Goal: Task Accomplishment & Management: Use online tool/utility

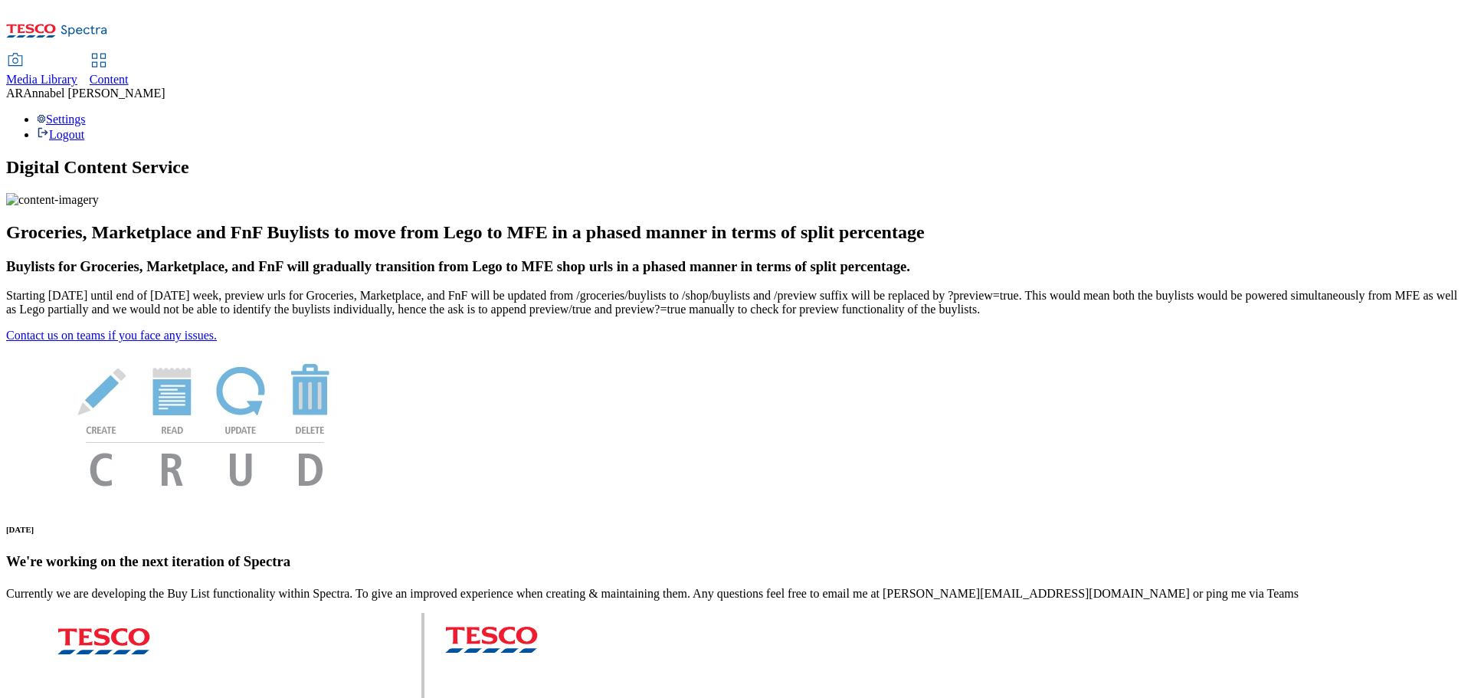
click at [129, 73] on span "Content" at bounding box center [109, 79] width 39 height 13
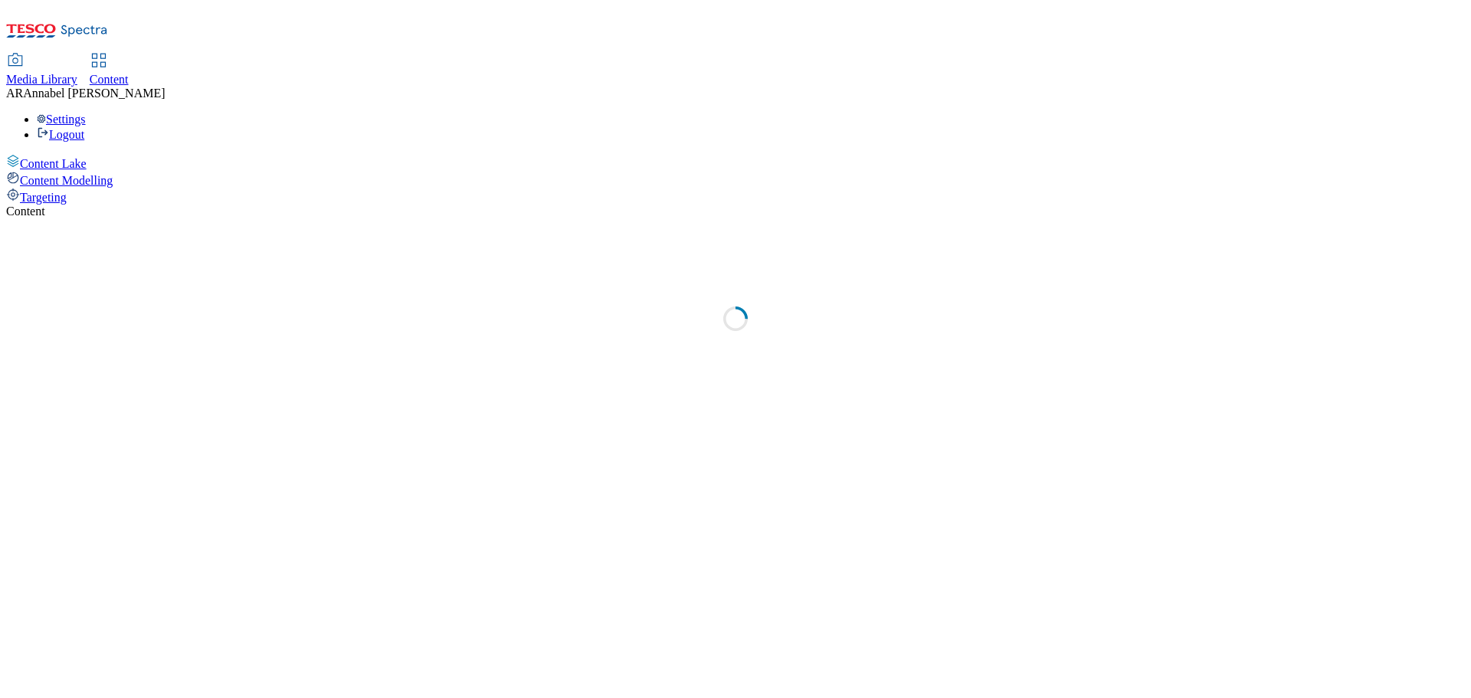
select select "ghs-[GEOGRAPHIC_DATA]"
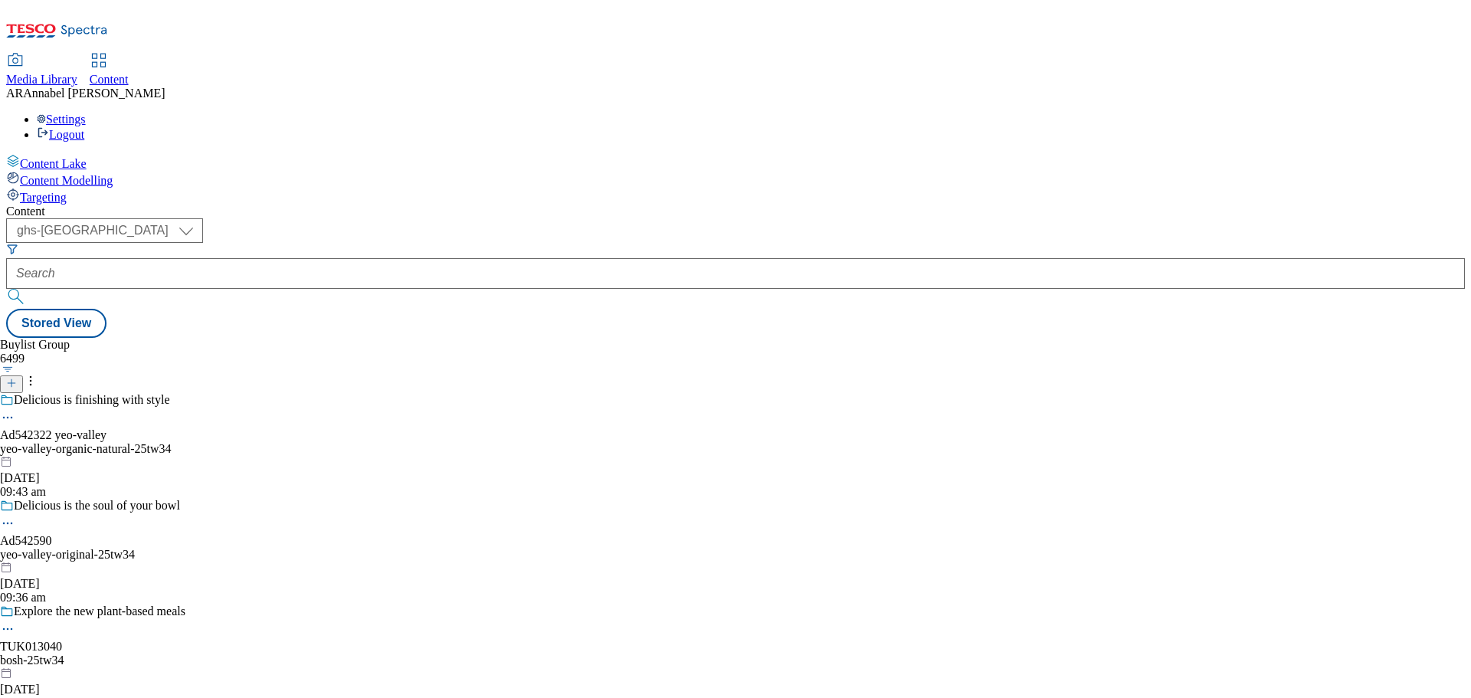
click at [17, 378] on icon at bounding box center [11, 383] width 11 height 11
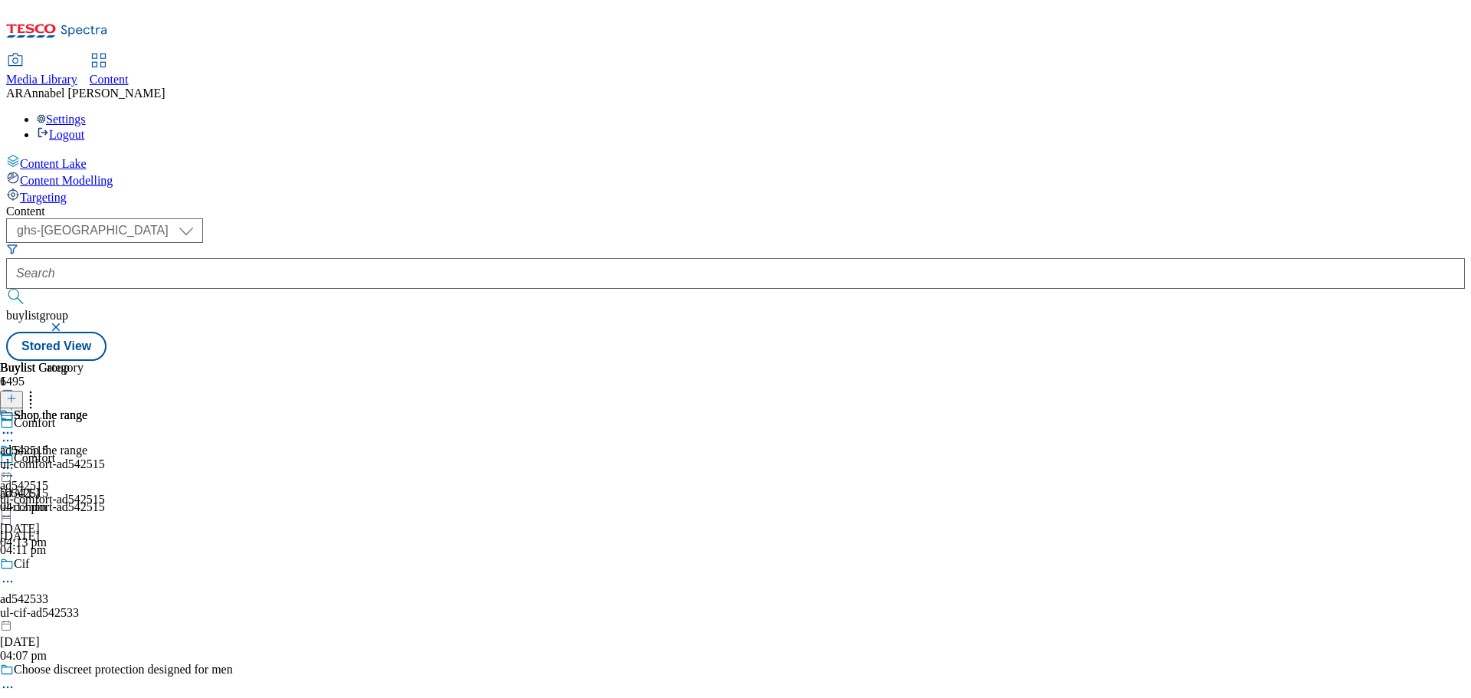
select select "ghs-[GEOGRAPHIC_DATA]"
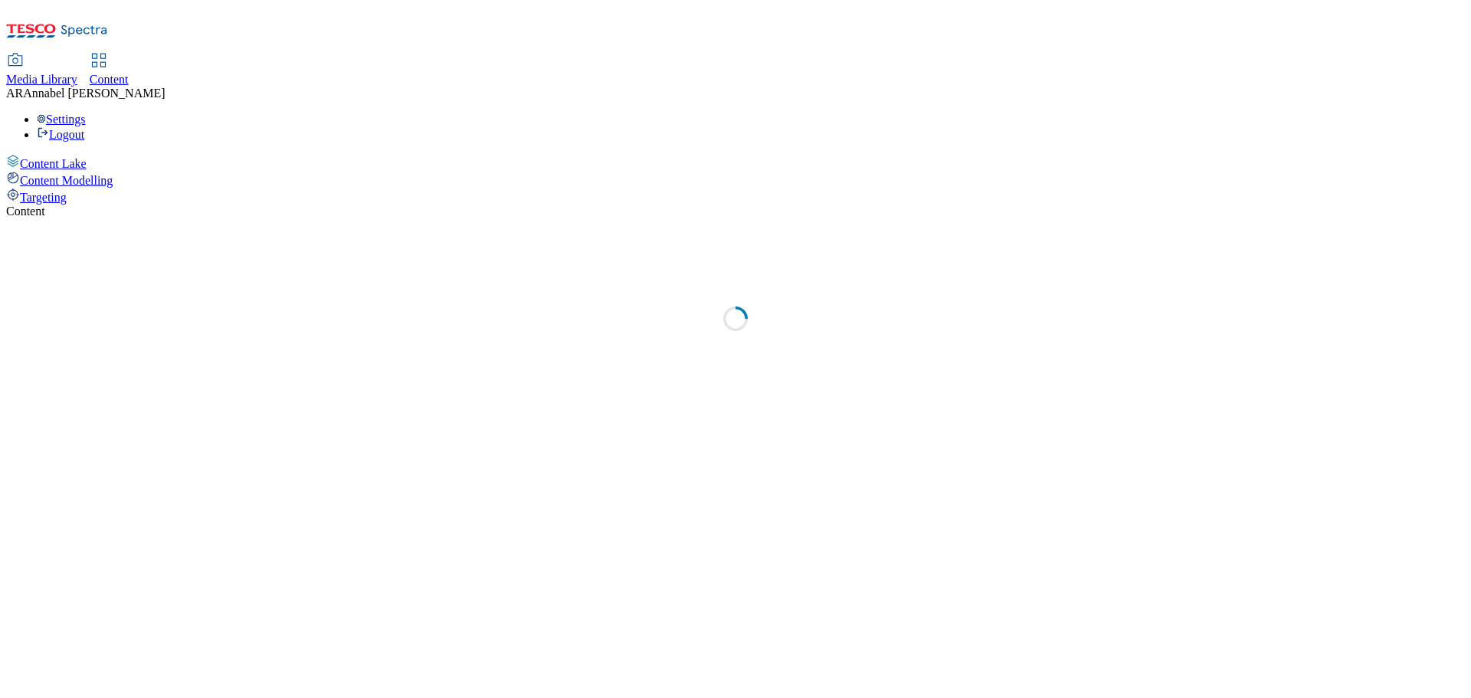
select select "ghs-[GEOGRAPHIC_DATA]"
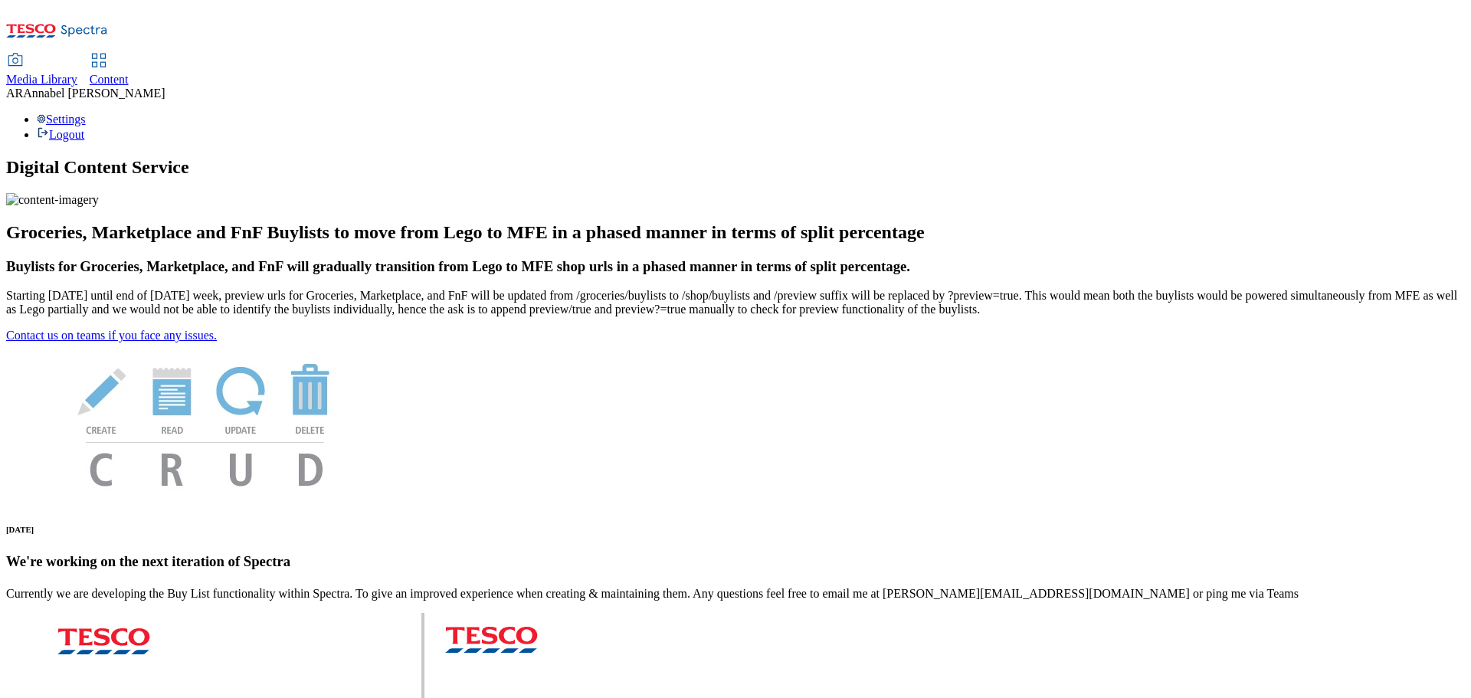
click at [129, 73] on span "Content" at bounding box center [109, 79] width 39 height 13
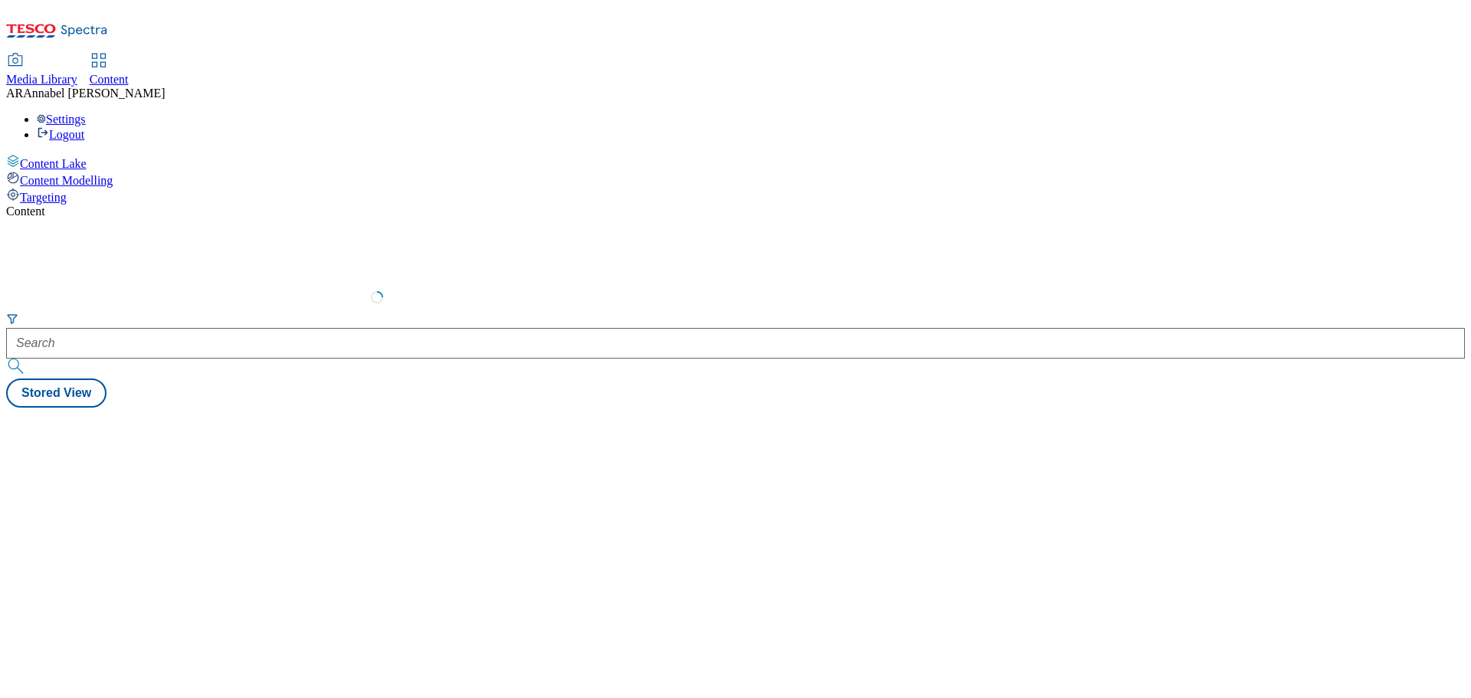
select select "ghs-[GEOGRAPHIC_DATA]"
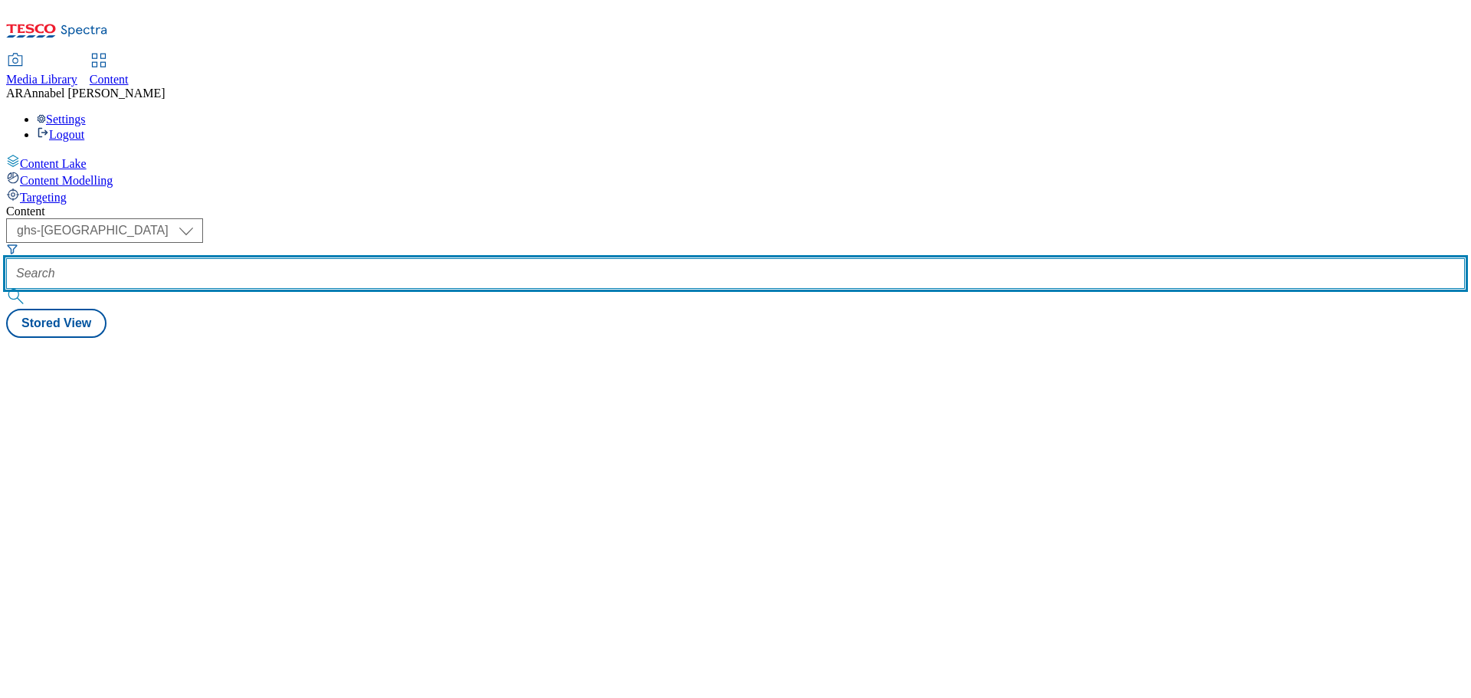
click at [373, 258] on input "text" at bounding box center [735, 273] width 1458 height 31
paste input "541222"
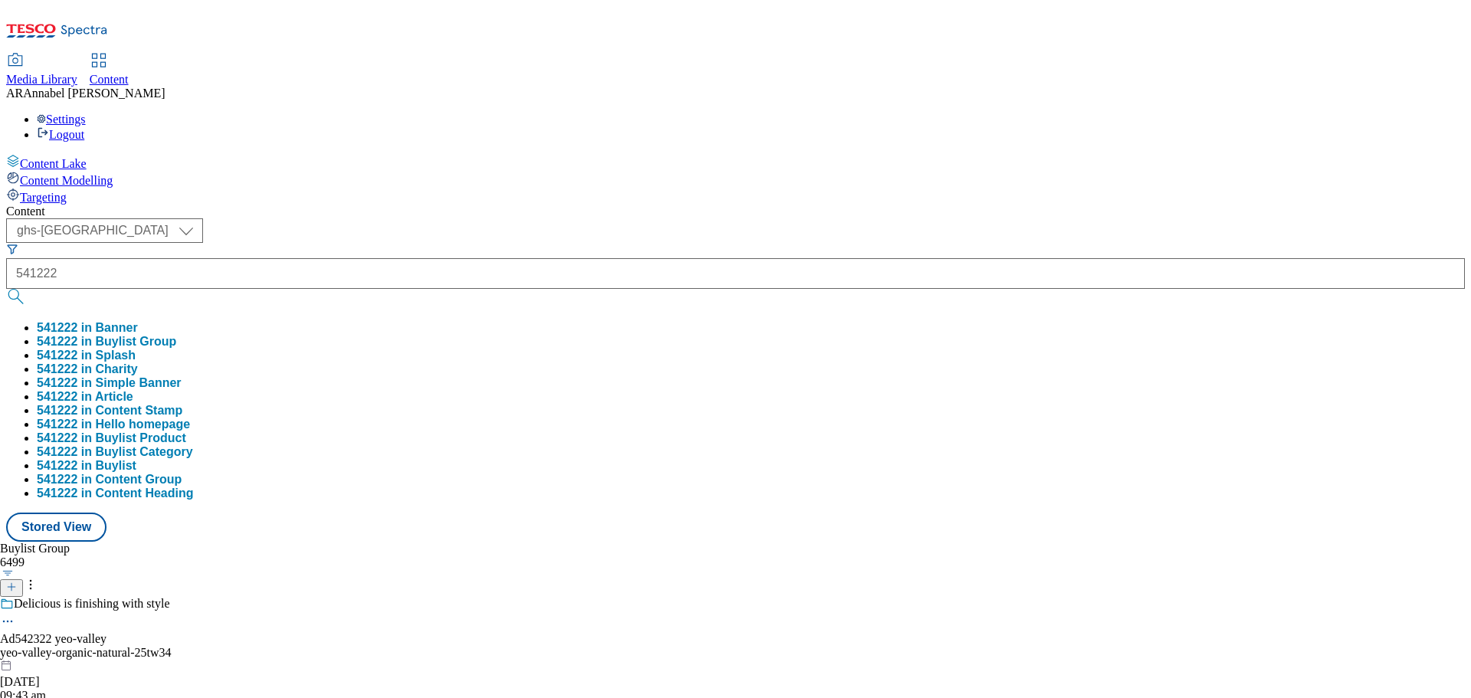
click at [176, 335] on button "541222 in Buylist Group" at bounding box center [106, 342] width 139 height 14
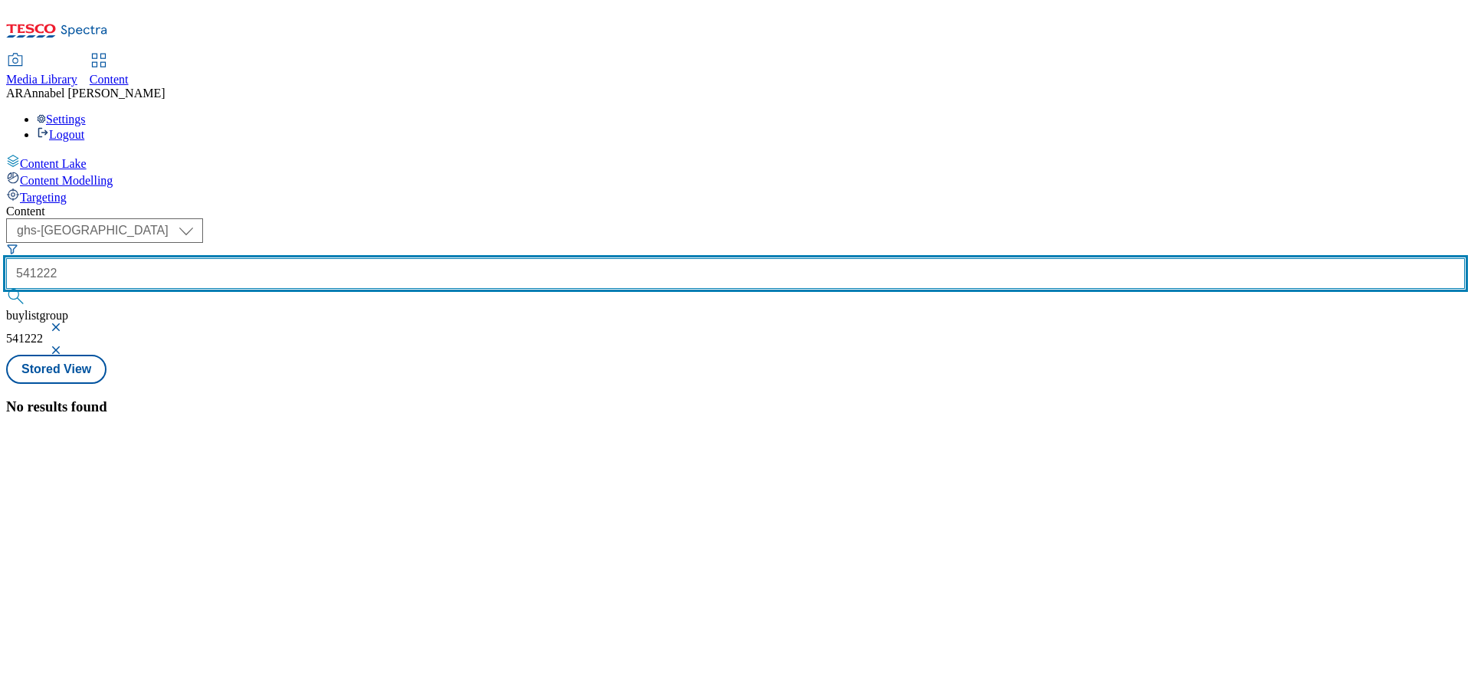
click at [332, 258] on input "541222" at bounding box center [735, 273] width 1458 height 31
click at [428, 258] on input "ad541222" at bounding box center [735, 273] width 1458 height 31
type input "ad541222"
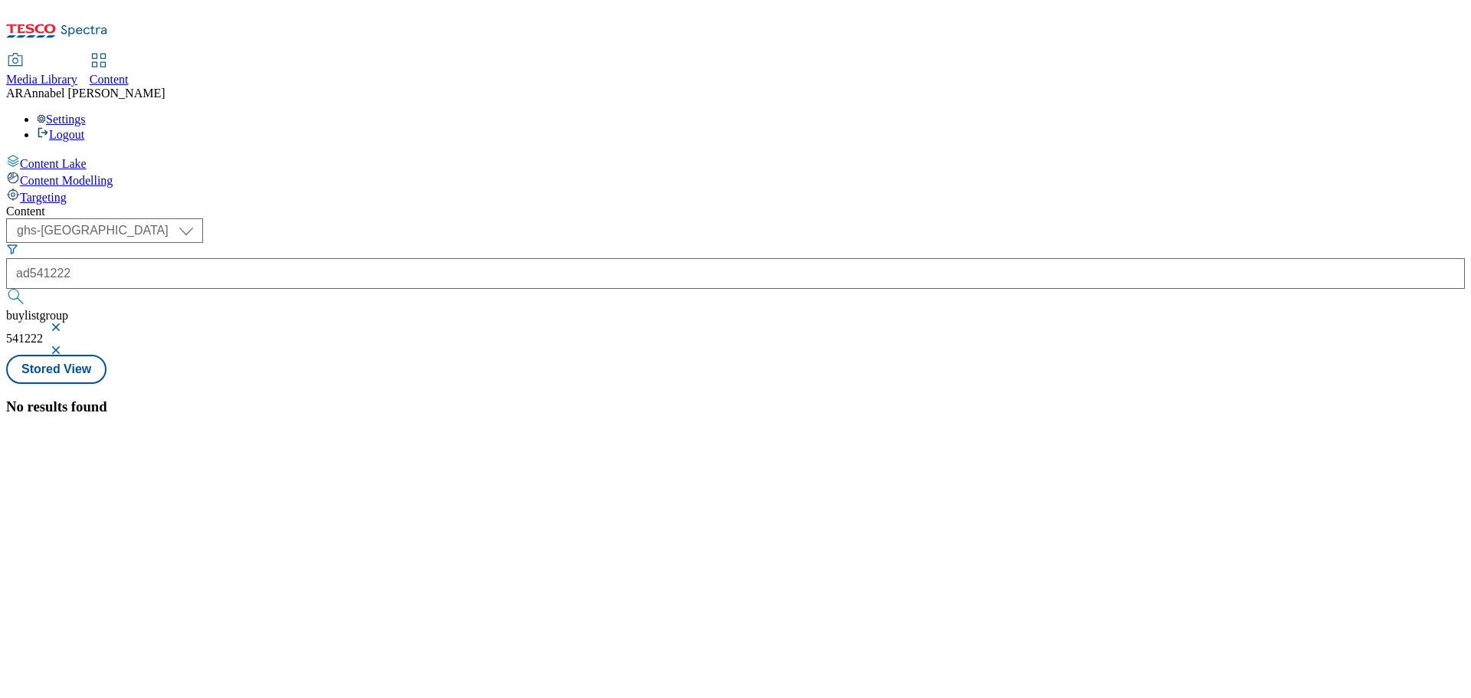
click at [65, 345] on button "button" at bounding box center [57, 349] width 15 height 9
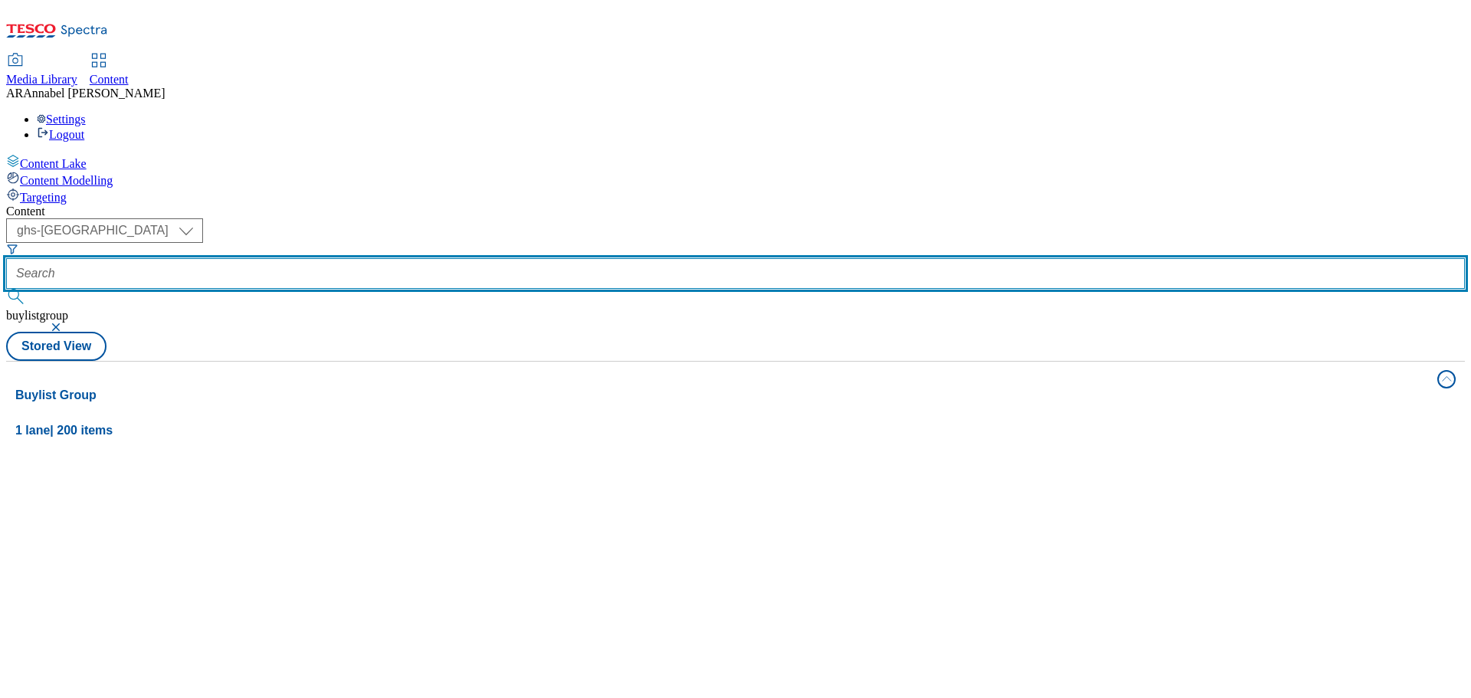
click at [391, 258] on input "text" at bounding box center [735, 273] width 1458 height 31
paste input "541222"
type input "ad541222"
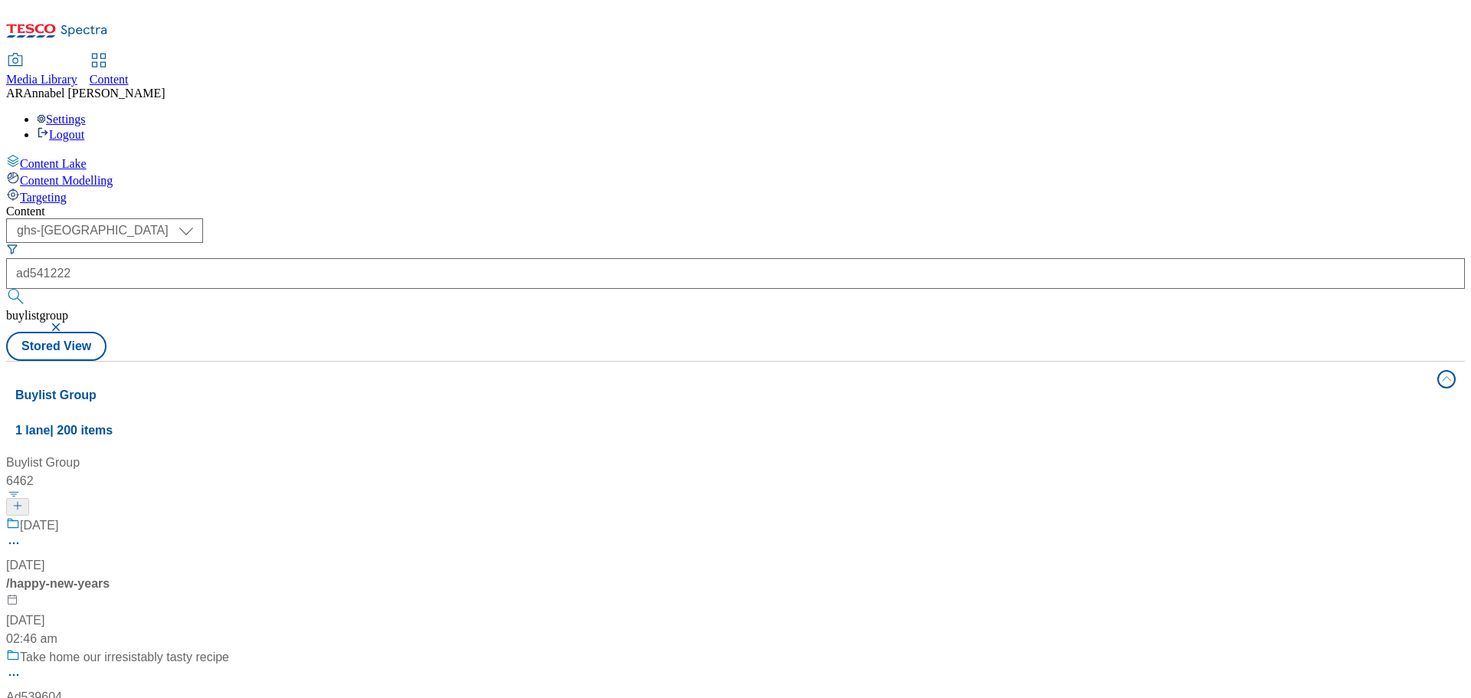
click at [65, 322] on button "button" at bounding box center [57, 326] width 15 height 9
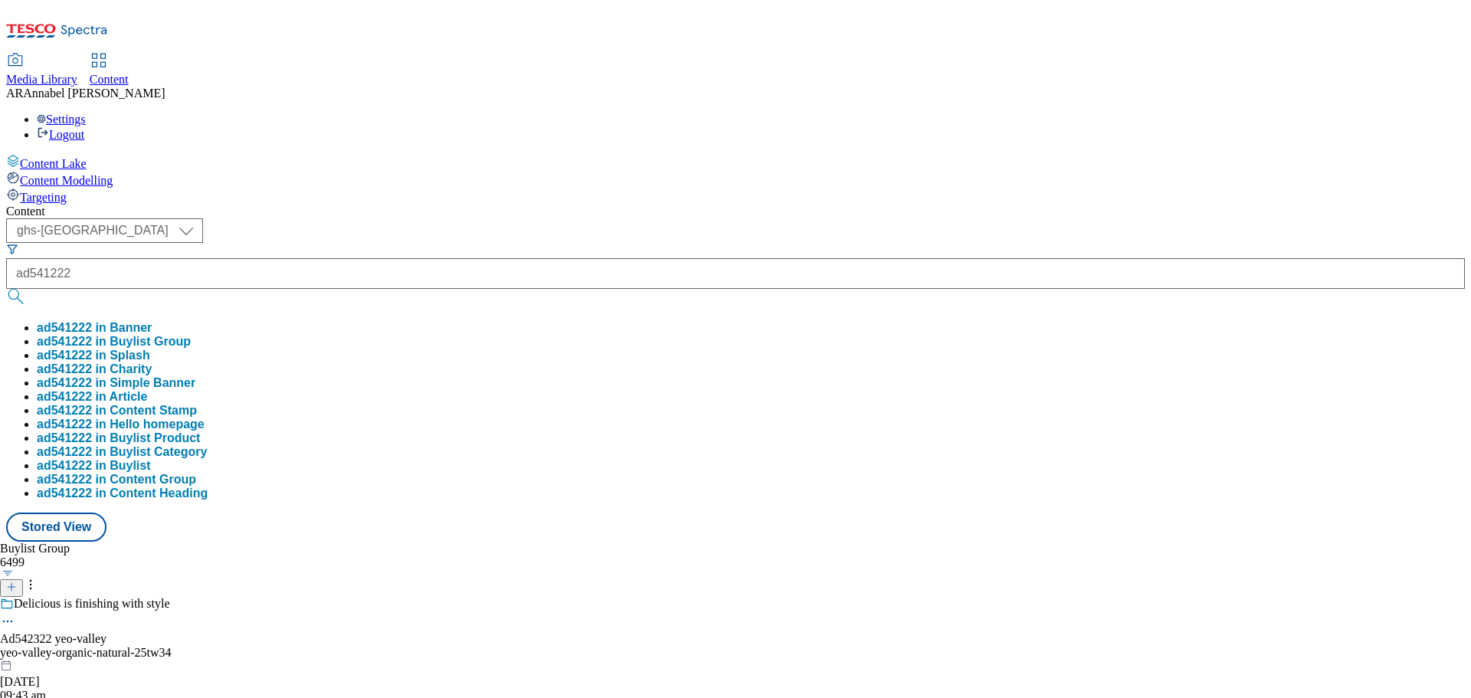
click at [191, 335] on button "ad541222 in Buylist Group" at bounding box center [114, 342] width 154 height 14
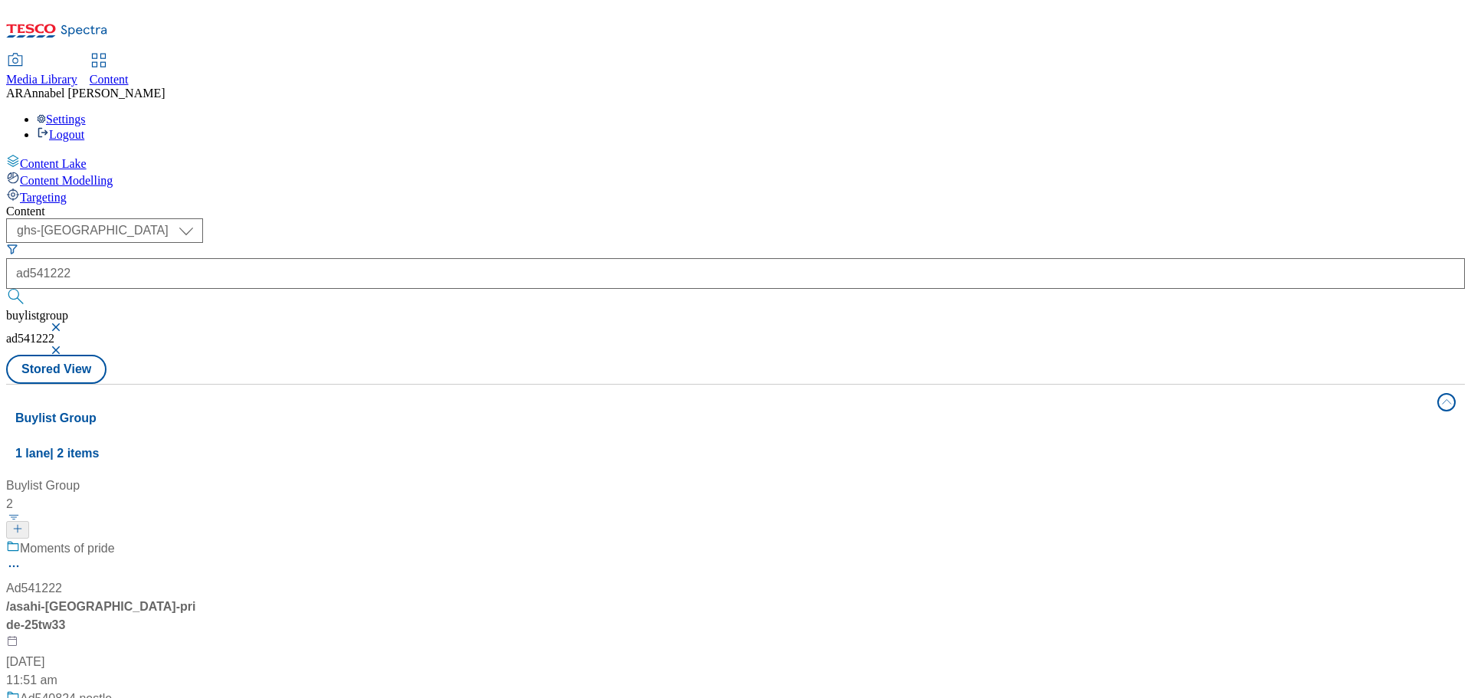
click at [198, 597] on div "/ asahi-london-pride-25tw33" at bounding box center [101, 615] width 191 height 37
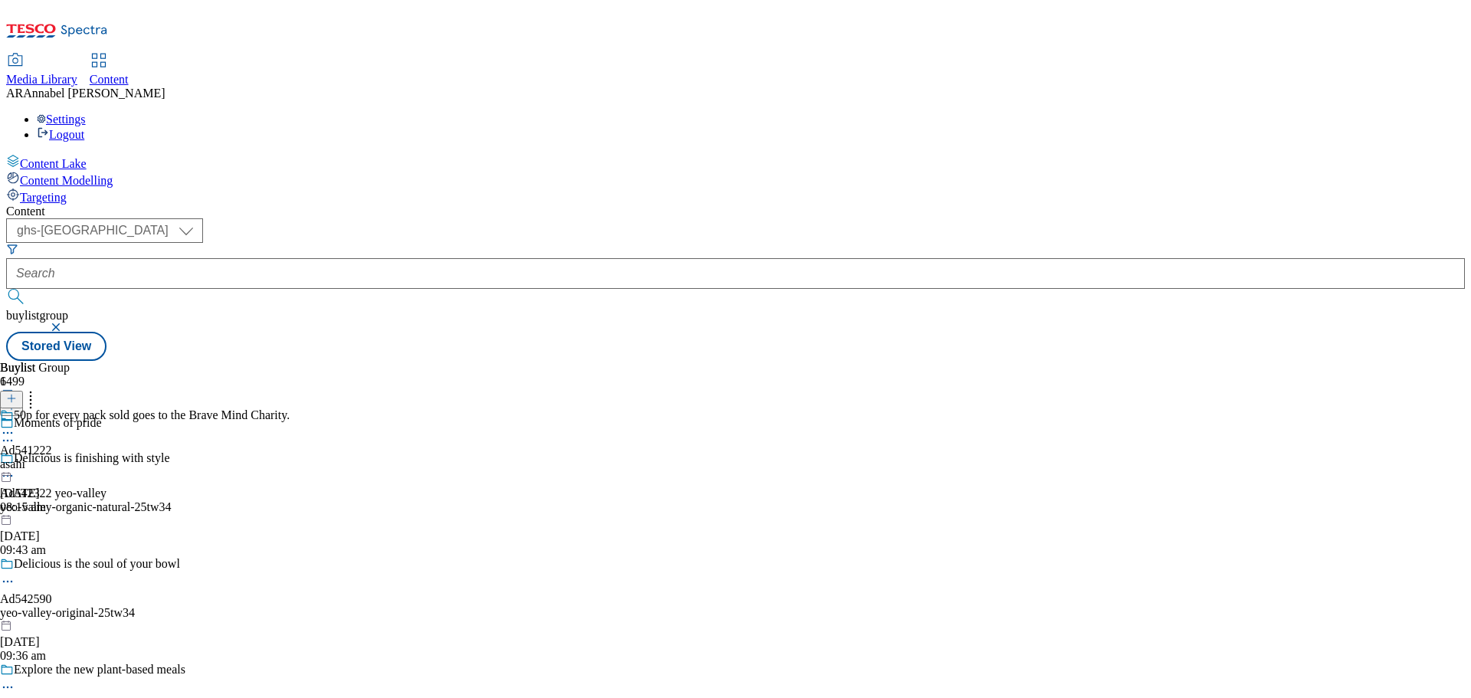
click at [15, 425] on icon at bounding box center [7, 432] width 15 height 15
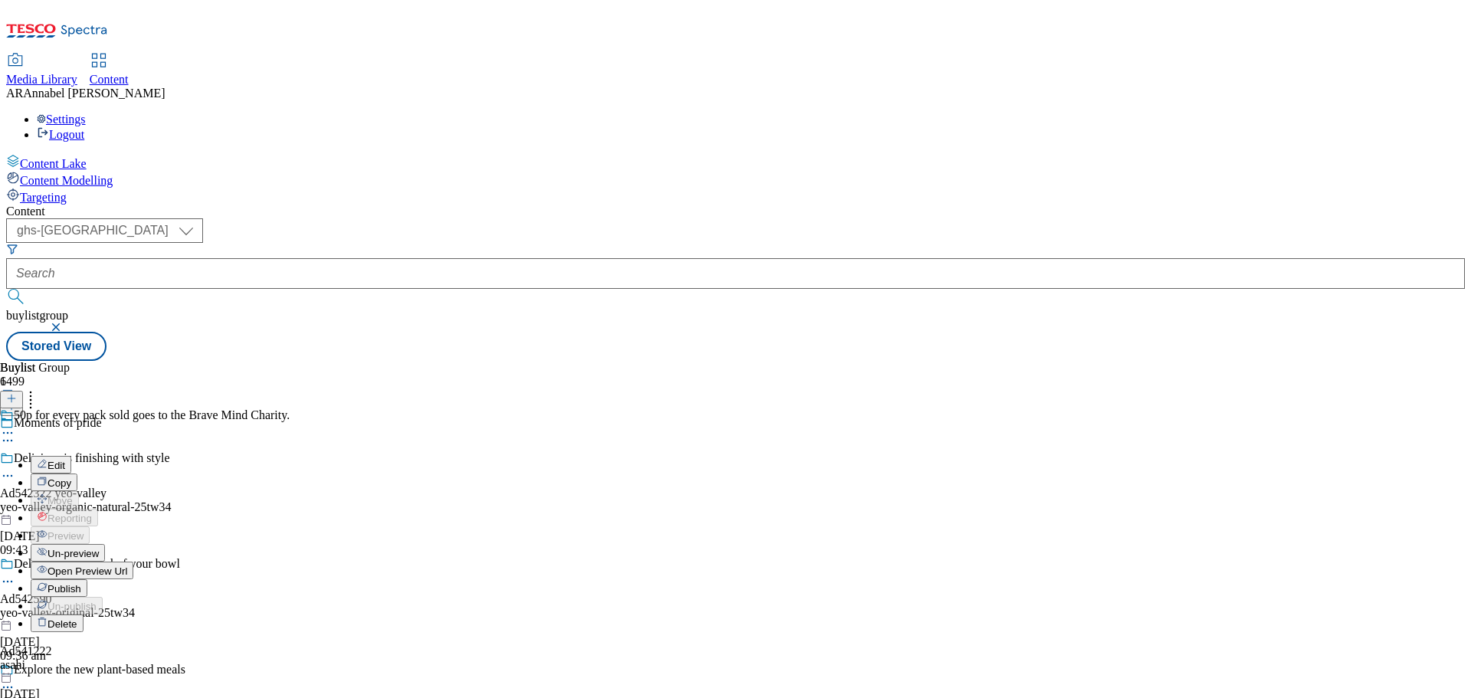
click at [99, 548] on span "Un-preview" at bounding box center [72, 553] width 51 height 11
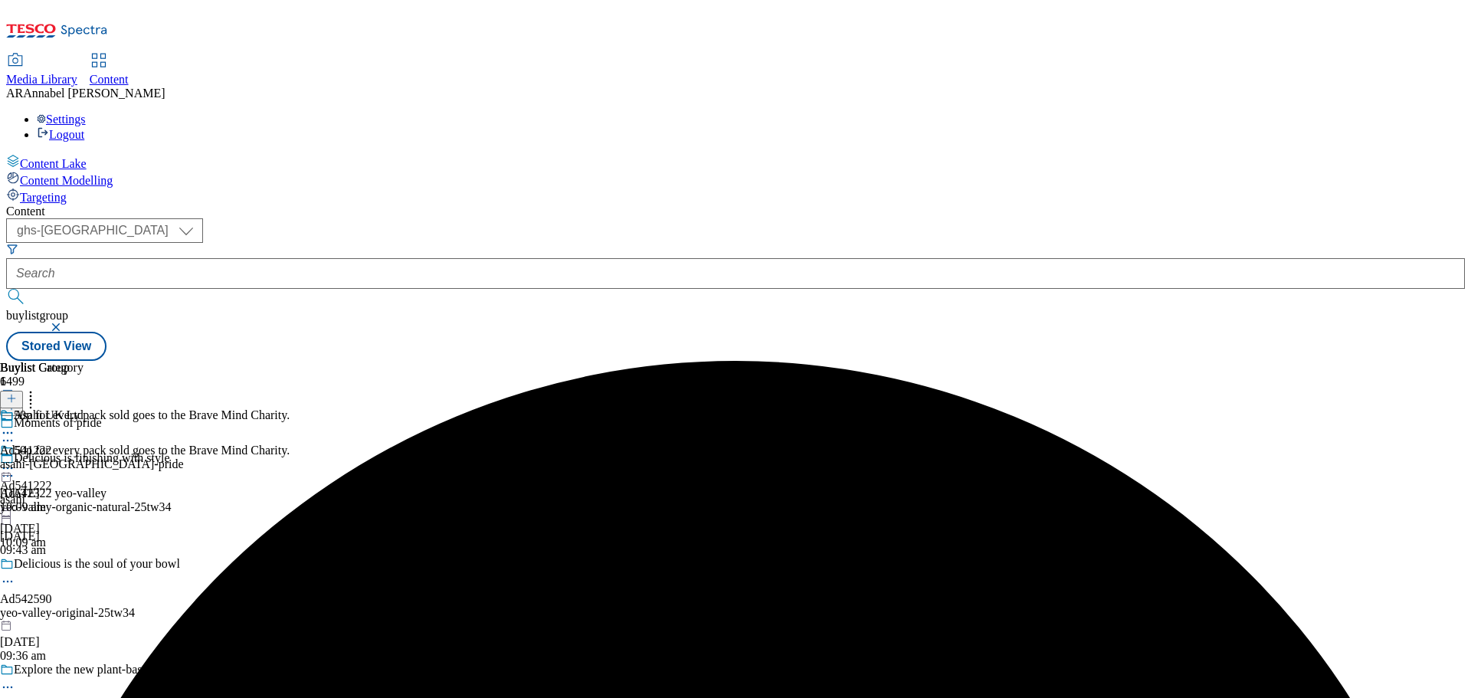
click at [184, 457] on div "asahi-london-pride" at bounding box center [92, 464] width 184 height 14
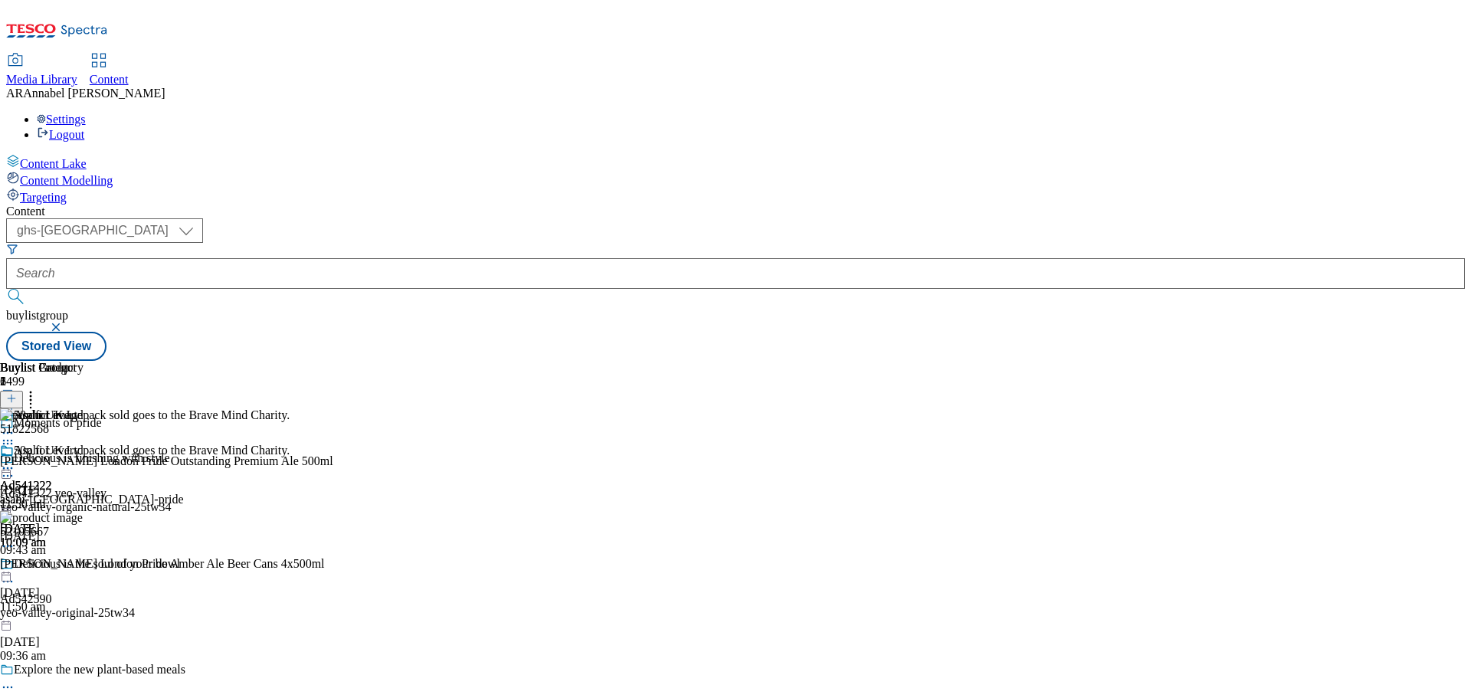
click at [38, 388] on icon at bounding box center [30, 395] width 15 height 15
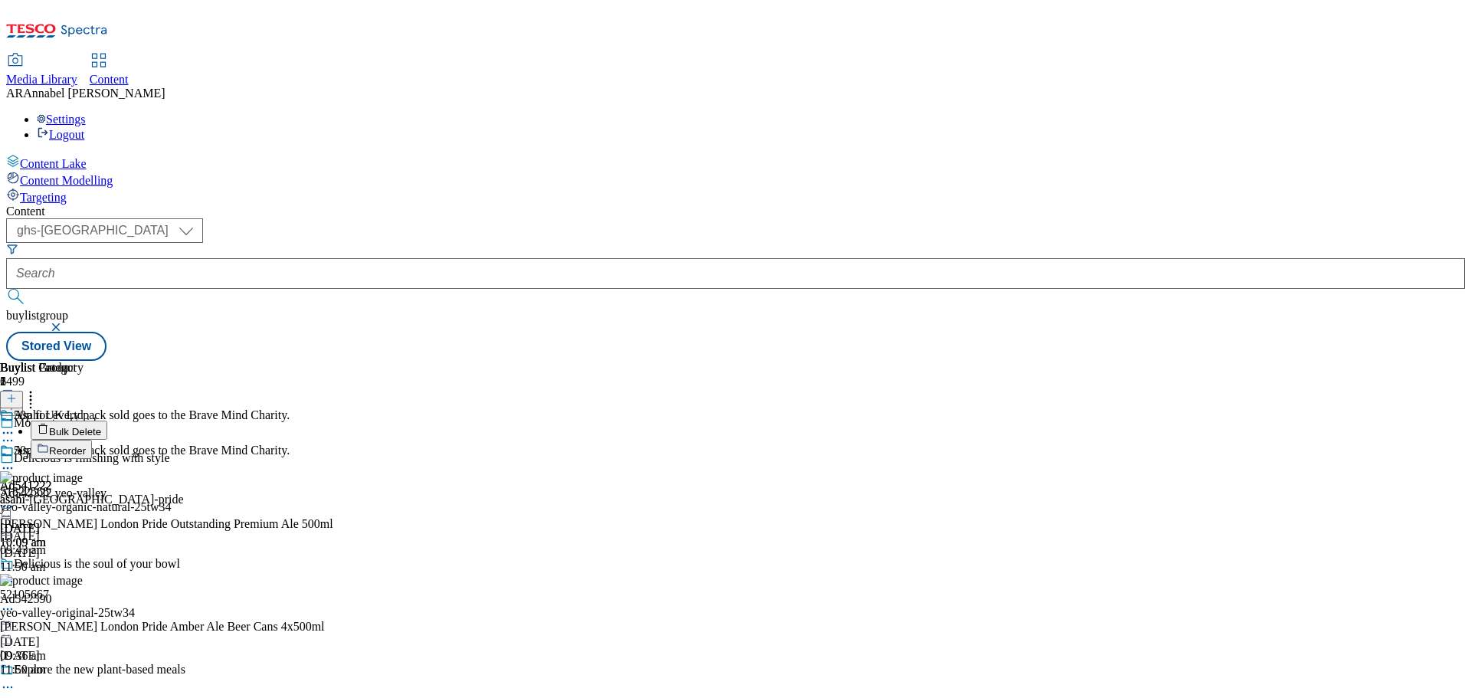
click at [86, 445] on span "Reorder" at bounding box center [67, 450] width 37 height 11
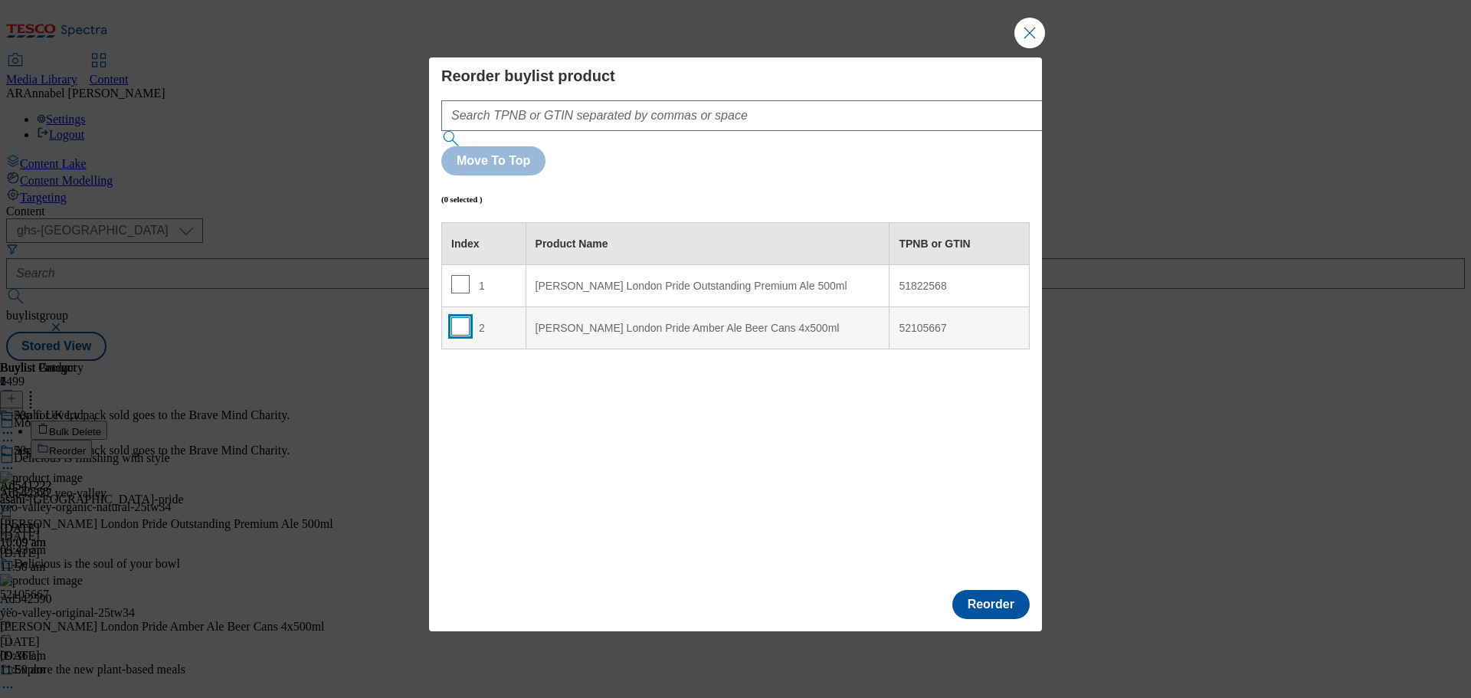
click at [465, 317] on input "Modal" at bounding box center [460, 326] width 18 height 18
checkbox input "true"
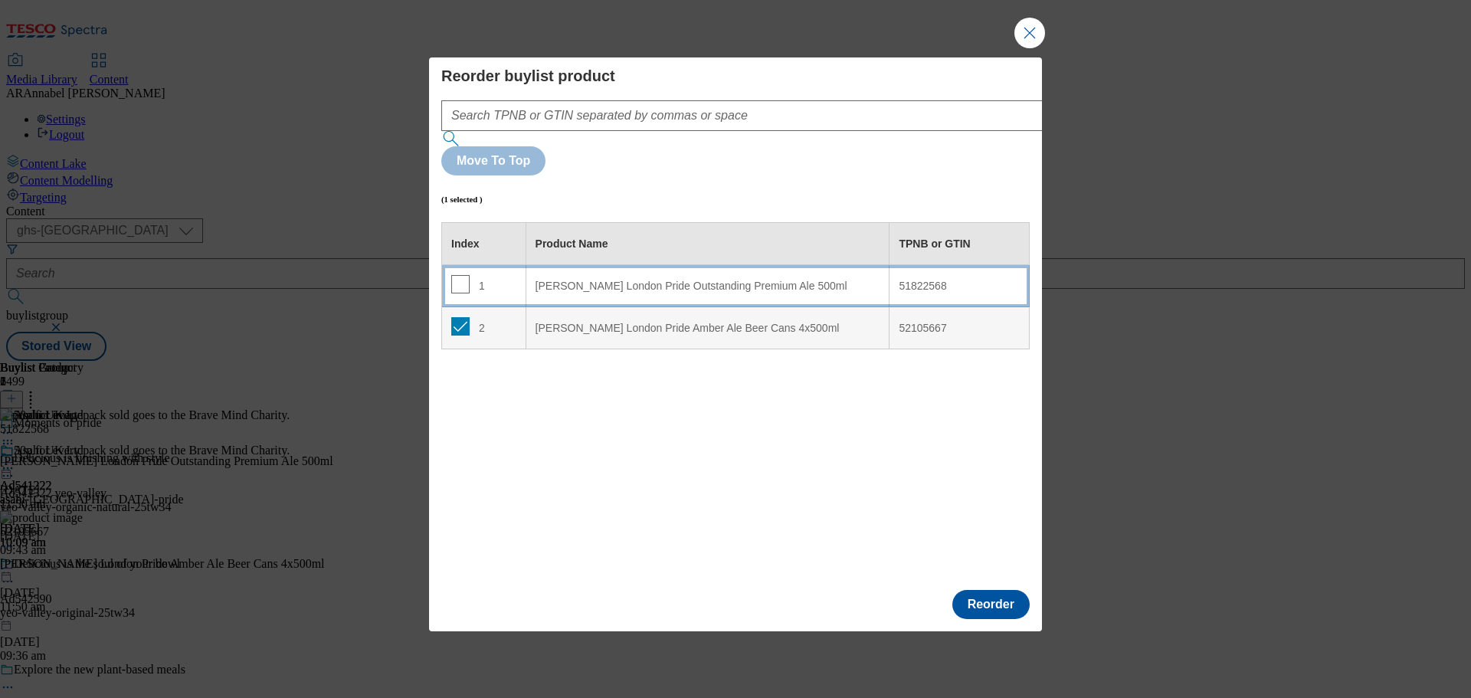
click at [512, 275] on div "1" at bounding box center [483, 286] width 65 height 22
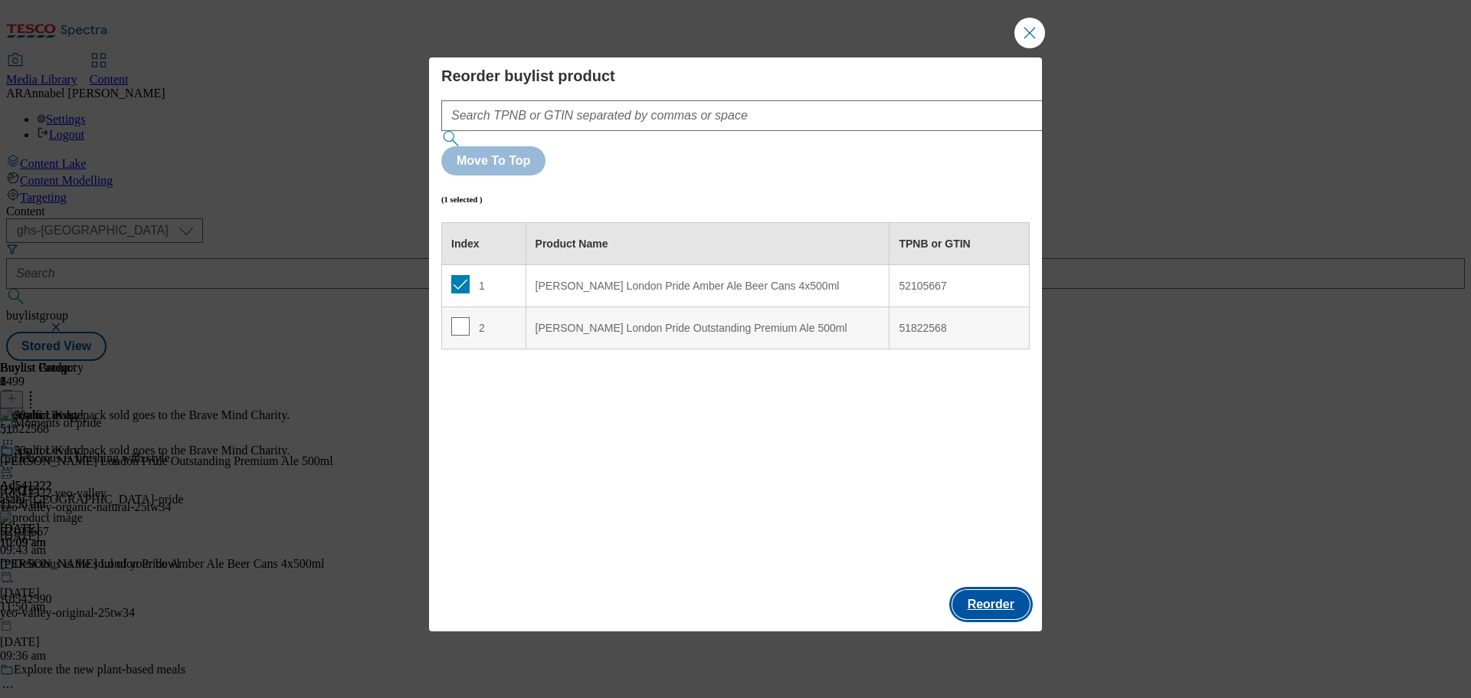
click at [733, 590] on button "Reorder" at bounding box center [990, 604] width 77 height 29
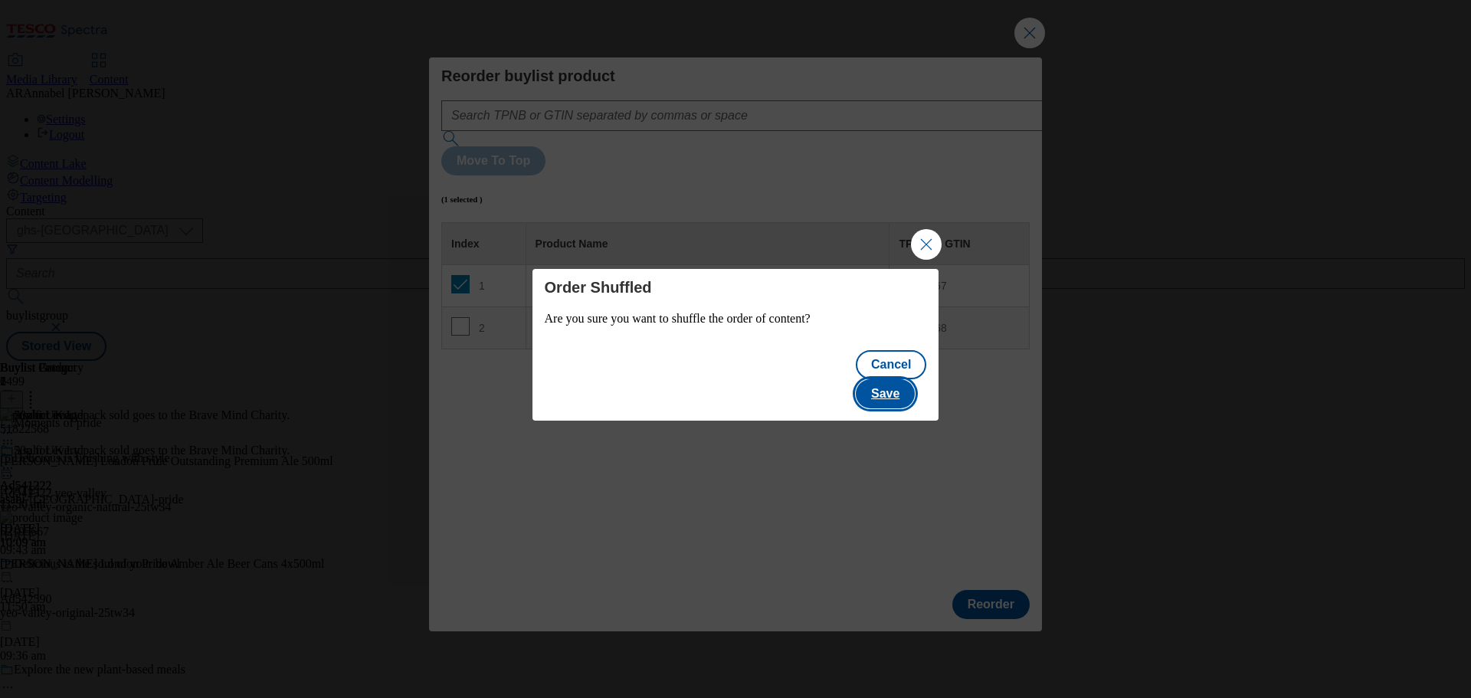
click at [733, 384] on button "Save" at bounding box center [885, 393] width 59 height 29
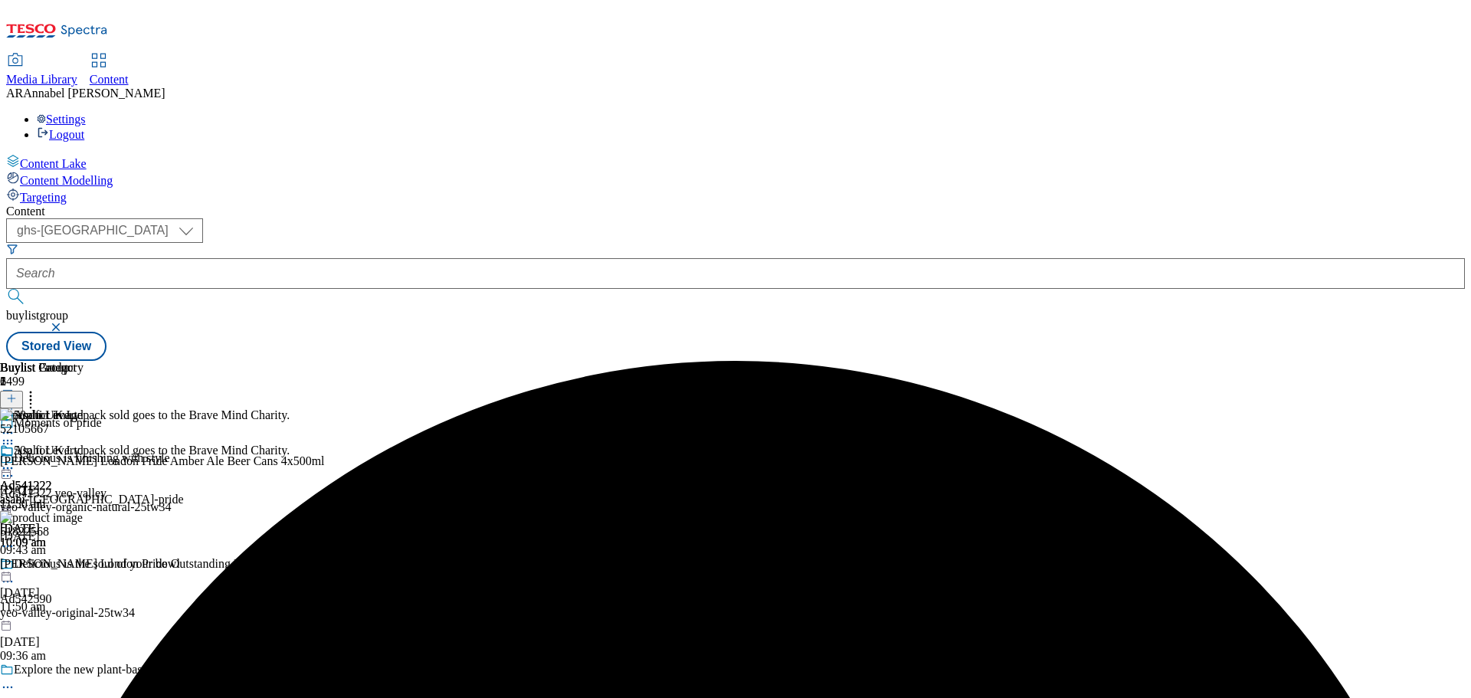
click at [290, 443] on div "50p for every pack sold goes to the Brave Mind Charity." at bounding box center [145, 460] width 290 height 35
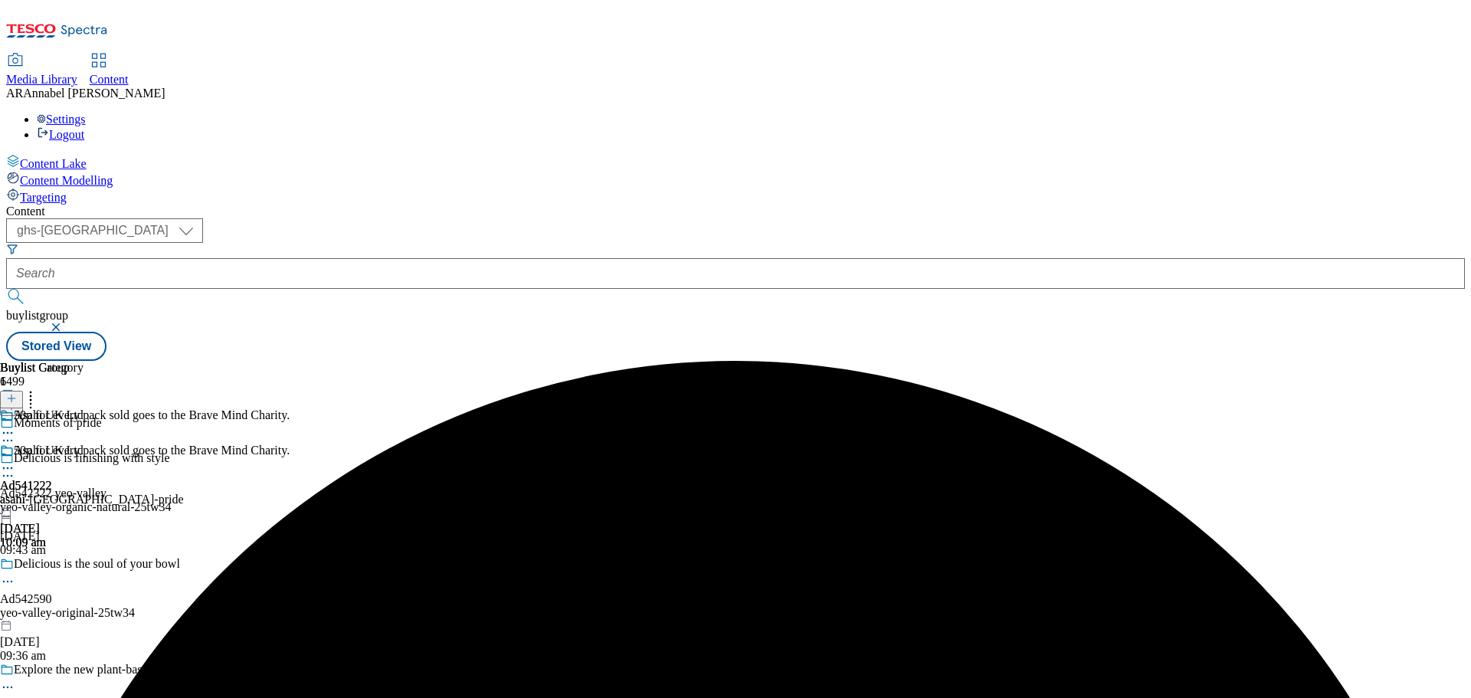
click at [15, 460] on icon at bounding box center [7, 467] width 15 height 15
click at [83, 565] on span "Preview" at bounding box center [65, 570] width 36 height 11
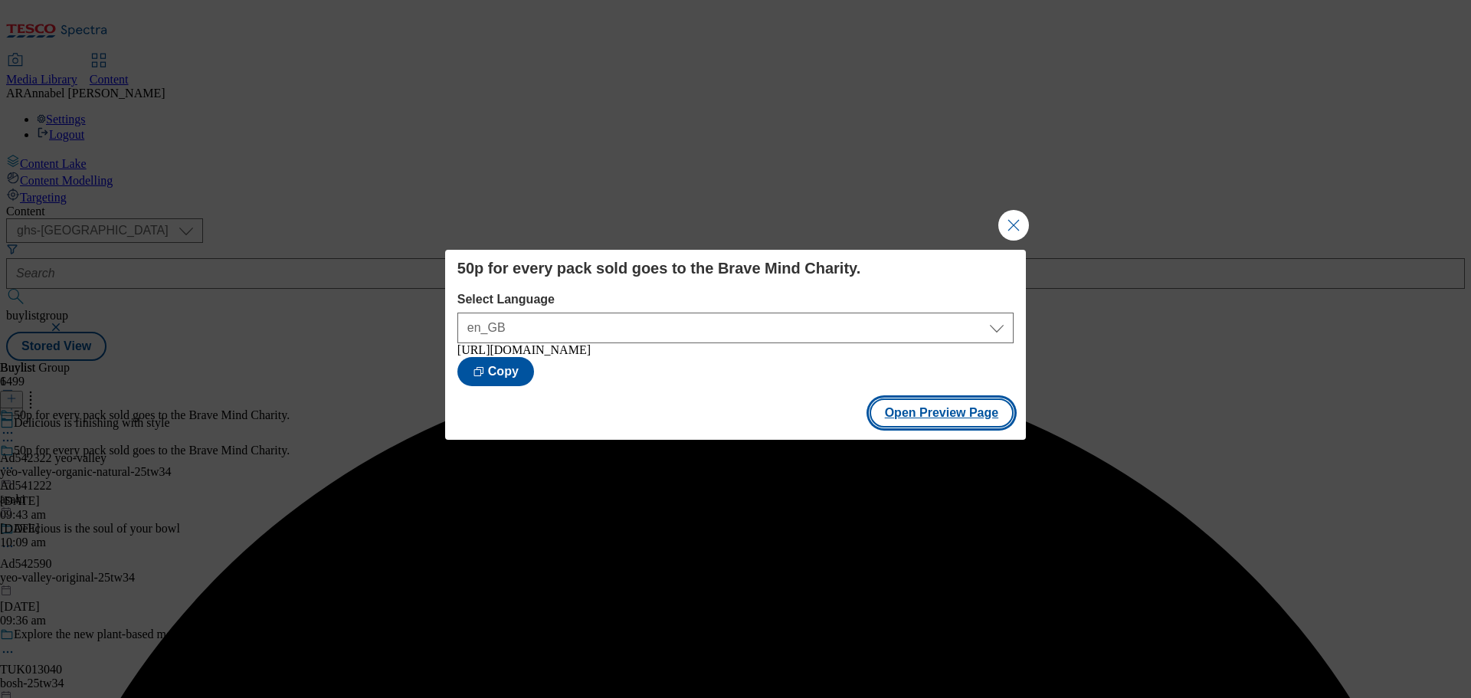
click at [733, 424] on button "Open Preview Page" at bounding box center [941, 412] width 145 height 29
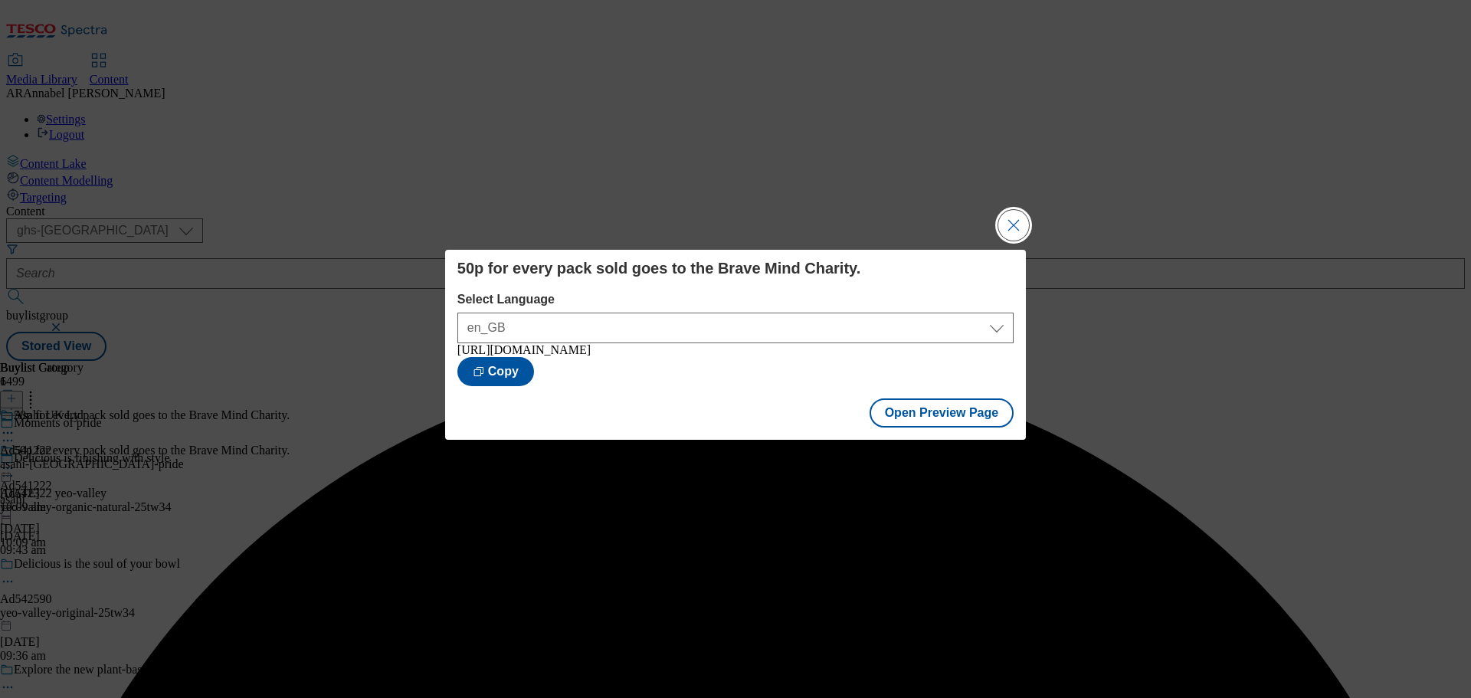
click at [733, 225] on button "Close Modal" at bounding box center [1013, 225] width 31 height 31
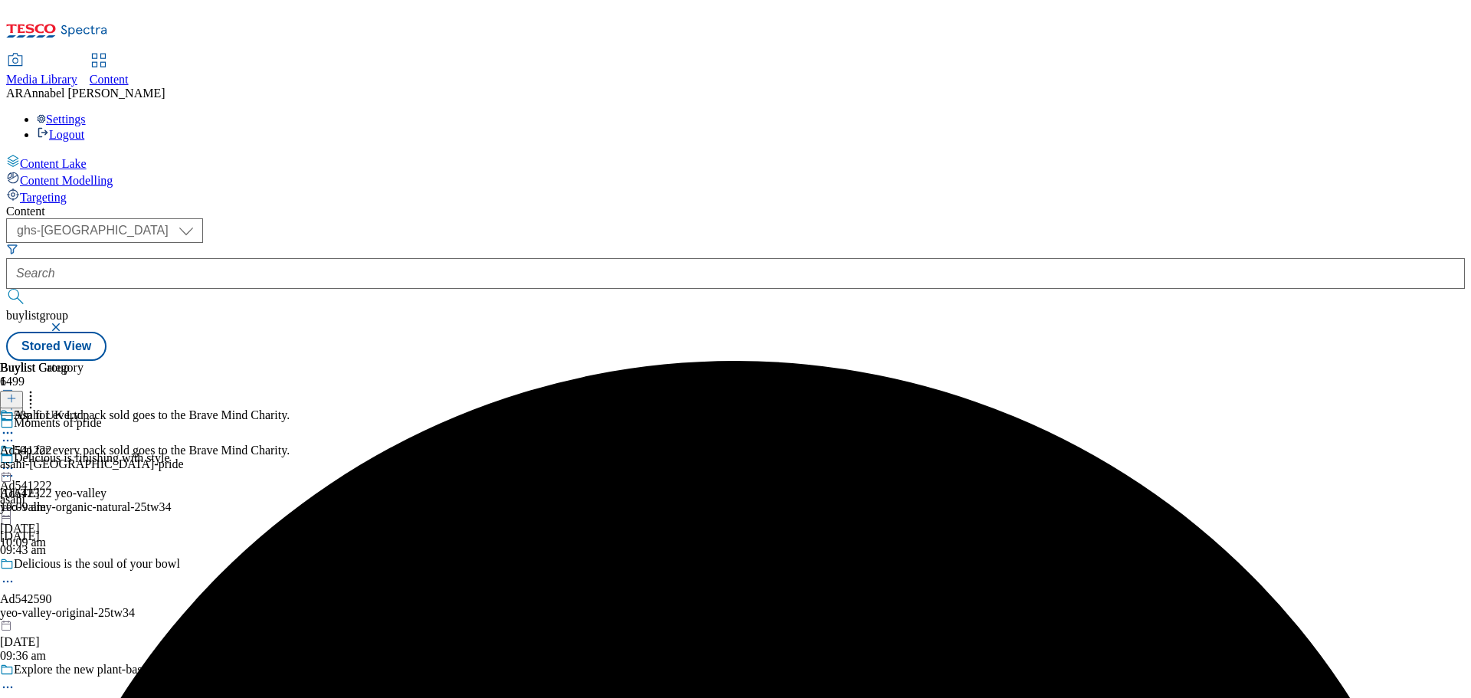
click at [15, 460] on icon at bounding box center [7, 467] width 15 height 15
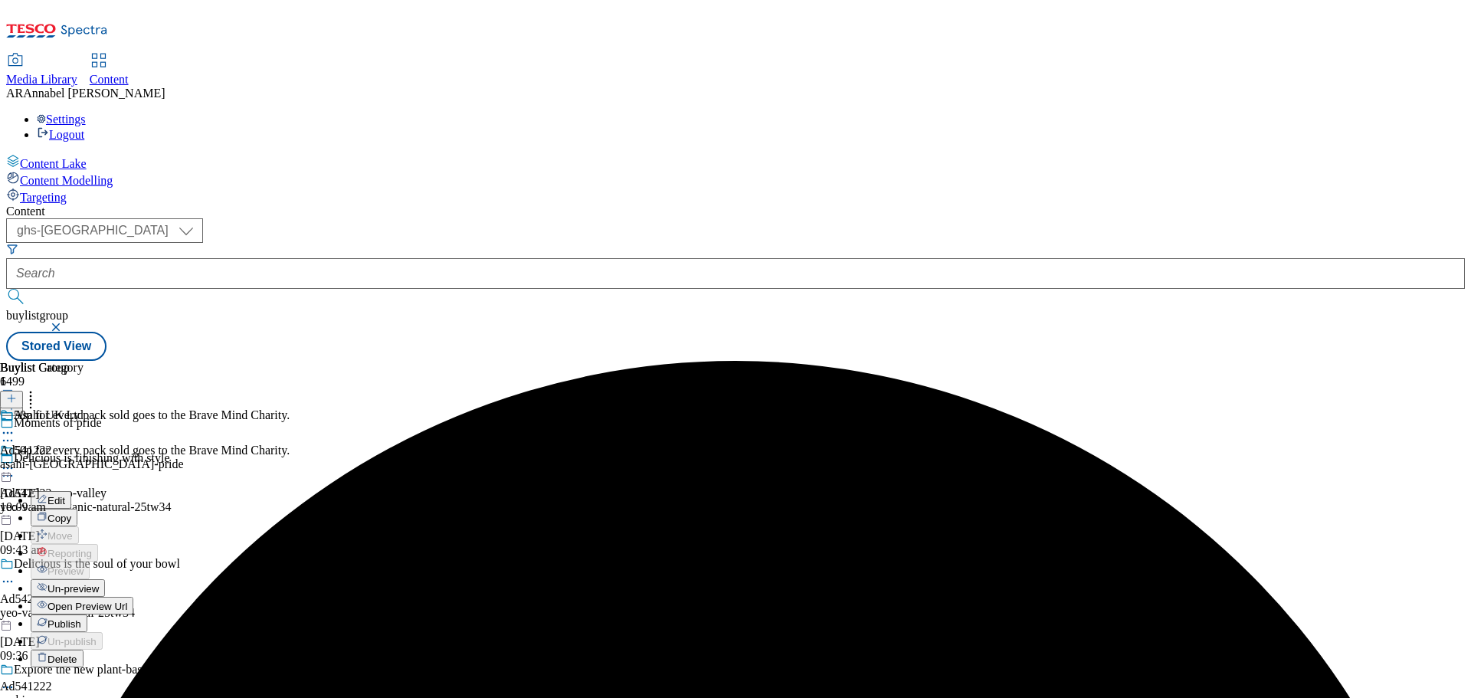
click at [81, 618] on span "Publish" at bounding box center [64, 623] width 34 height 11
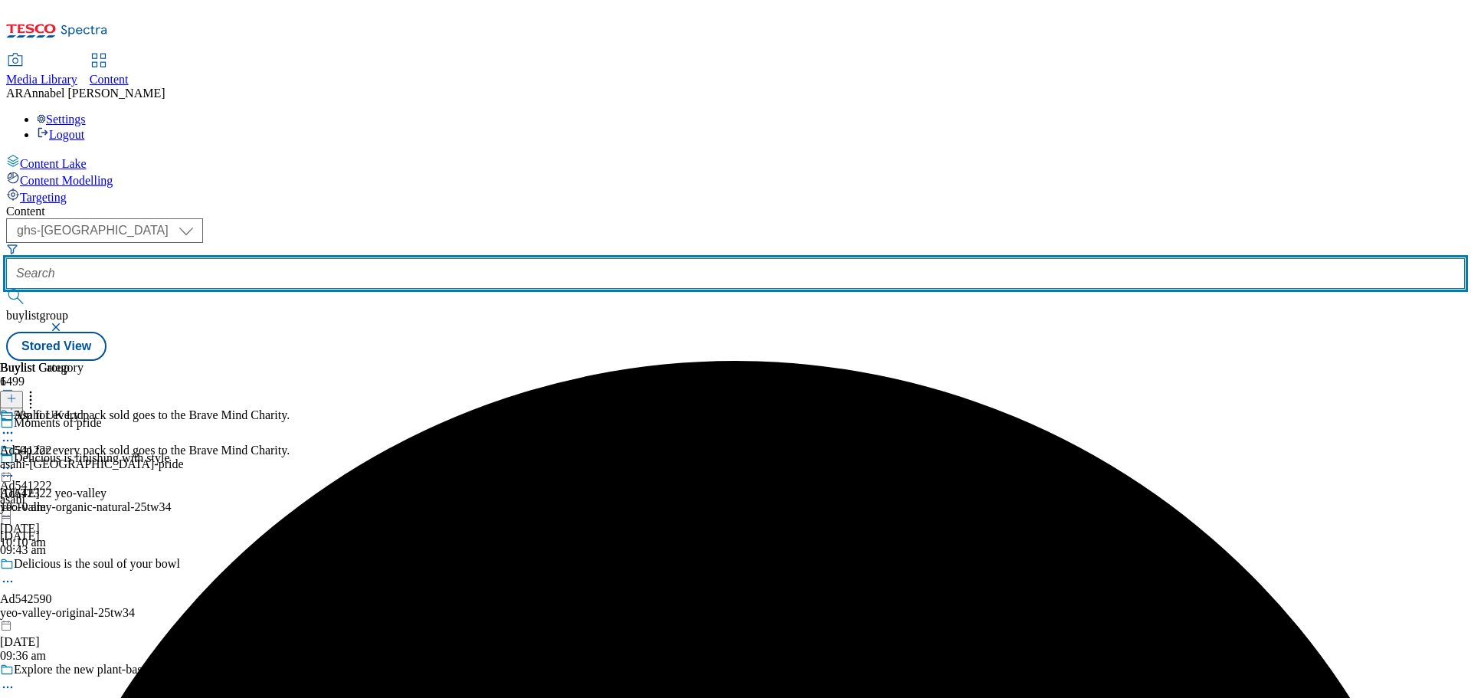
click at [356, 258] on input "text" at bounding box center [735, 273] width 1458 height 31
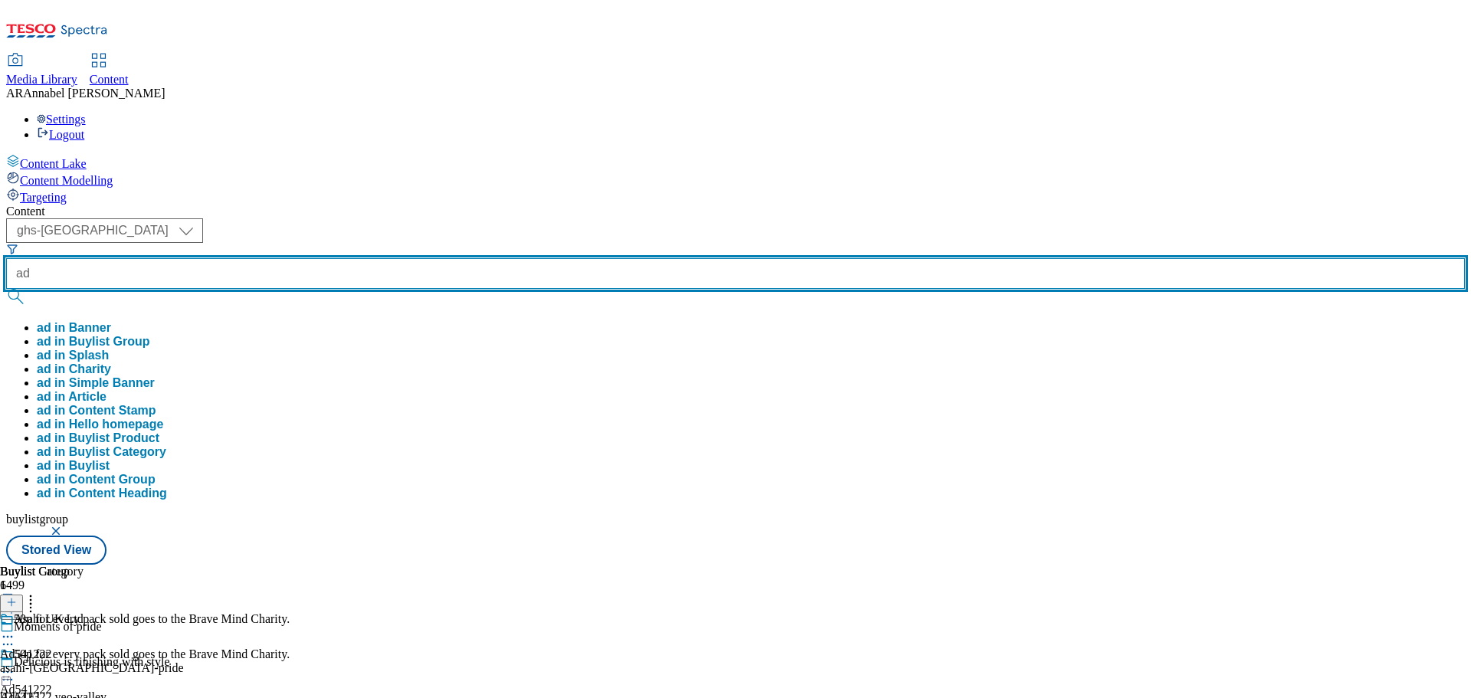
paste input "541222"
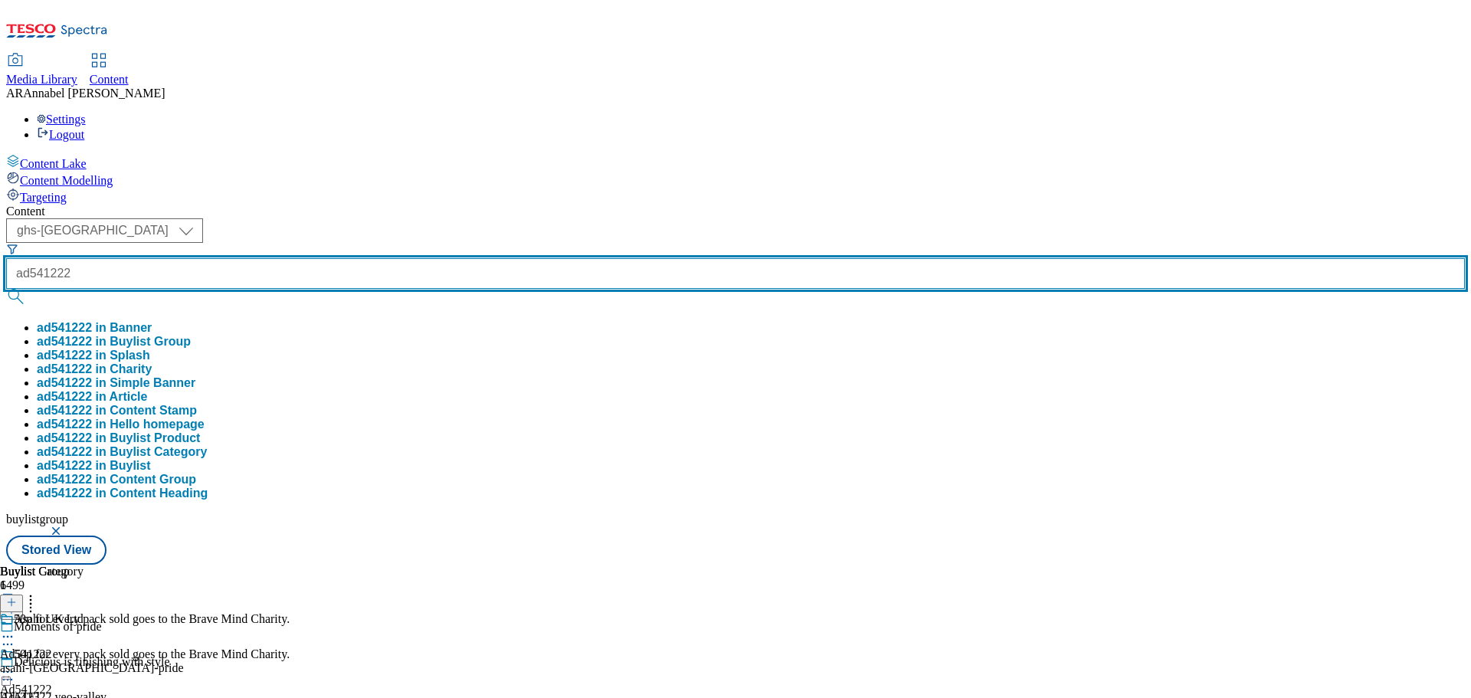
type input "ad541222"
click at [6, 289] on button "submit" at bounding box center [16, 296] width 21 height 15
